Goal: Navigation & Orientation: Find specific page/section

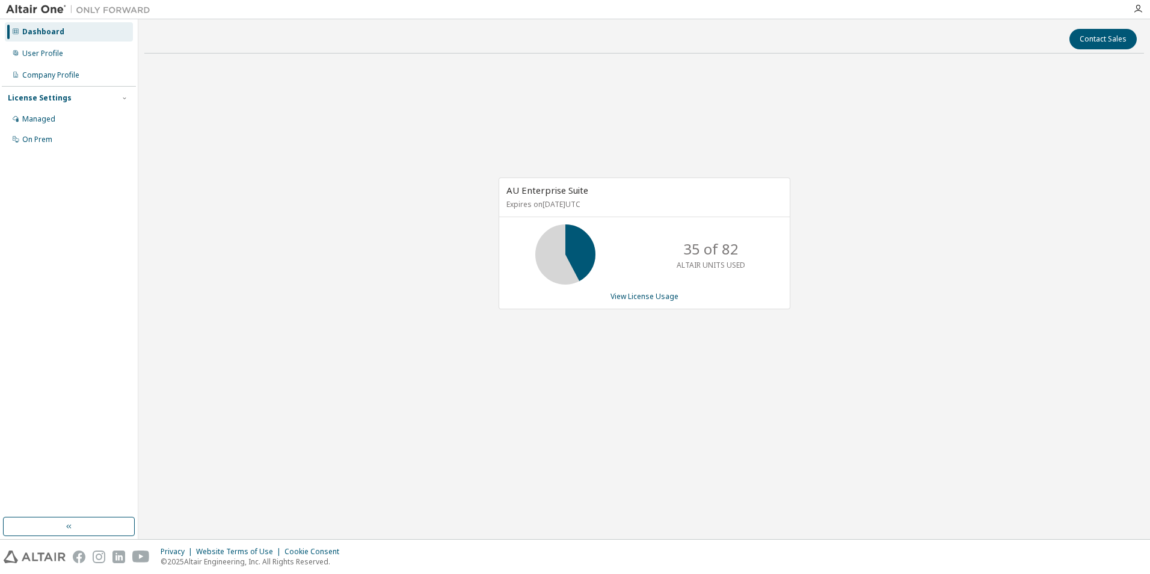
click at [667, 122] on div "AU Enterprise Suite Expires on [DATE] UTC 35 of 82 ALTAIR UNITS USED View Licen…" at bounding box center [643, 249] width 999 height 373
